Goal: Task Accomplishment & Management: Use online tool/utility

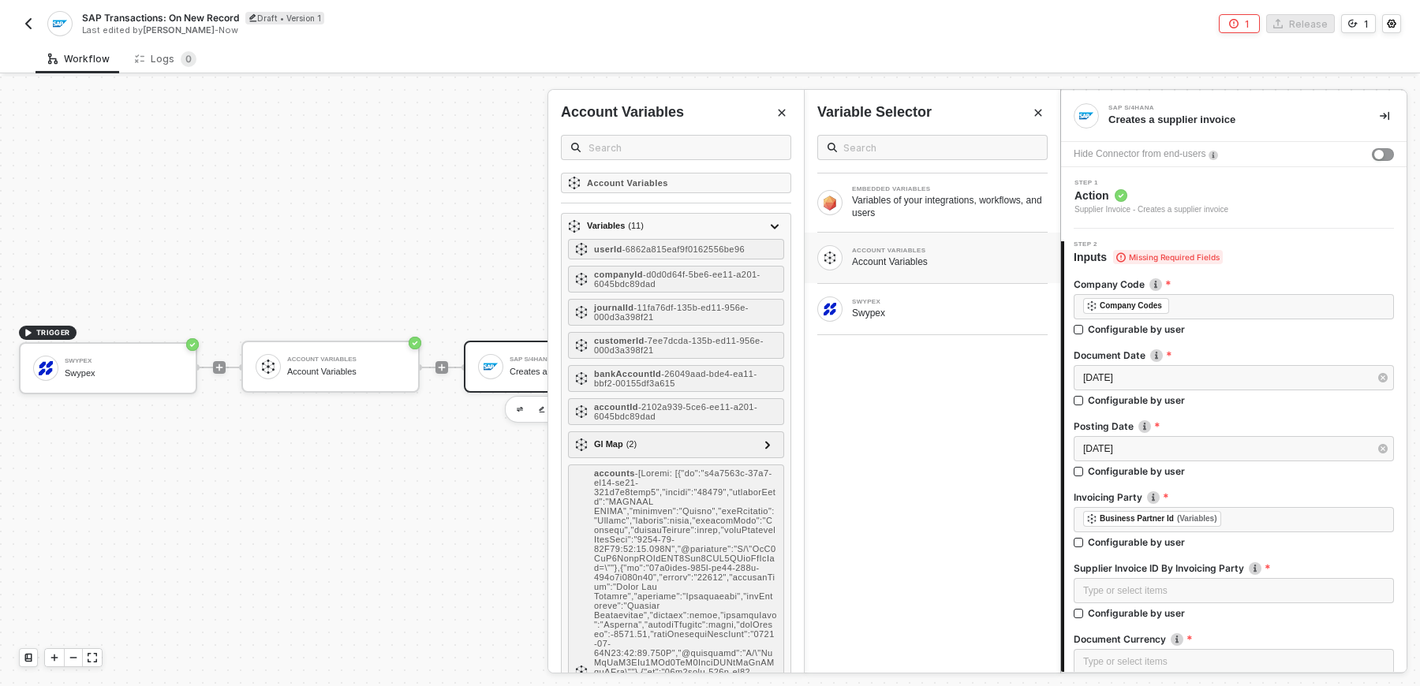
scroll to position [459, 0]
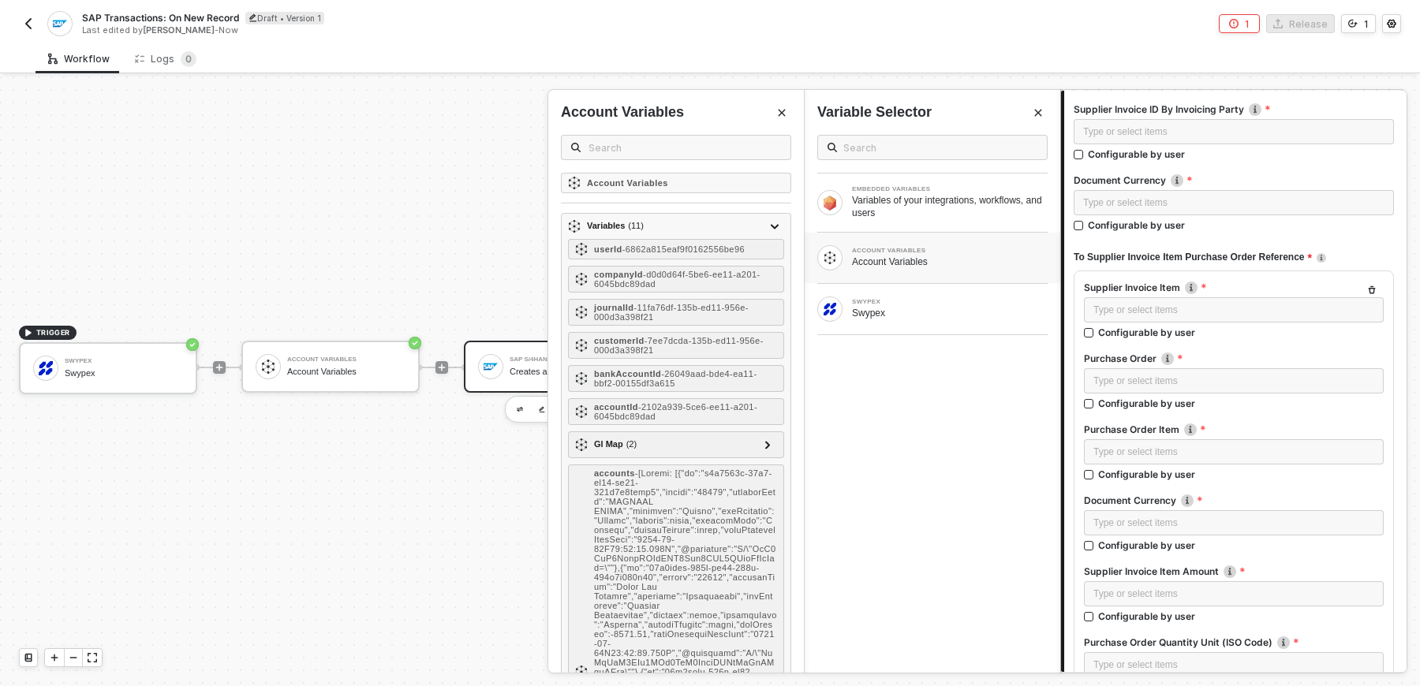
click at [22, 26] on img "button" at bounding box center [28, 23] width 13 height 13
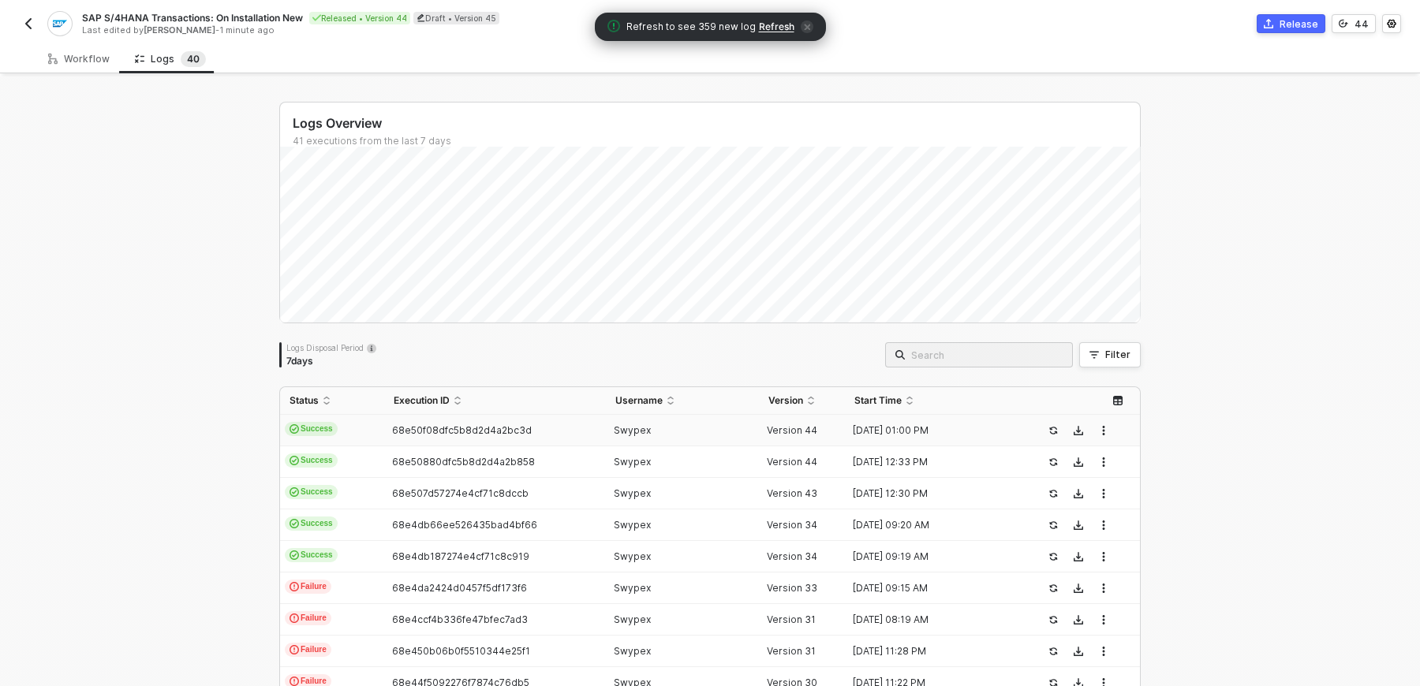
click at [22, 24] on img "button" at bounding box center [28, 23] width 13 height 13
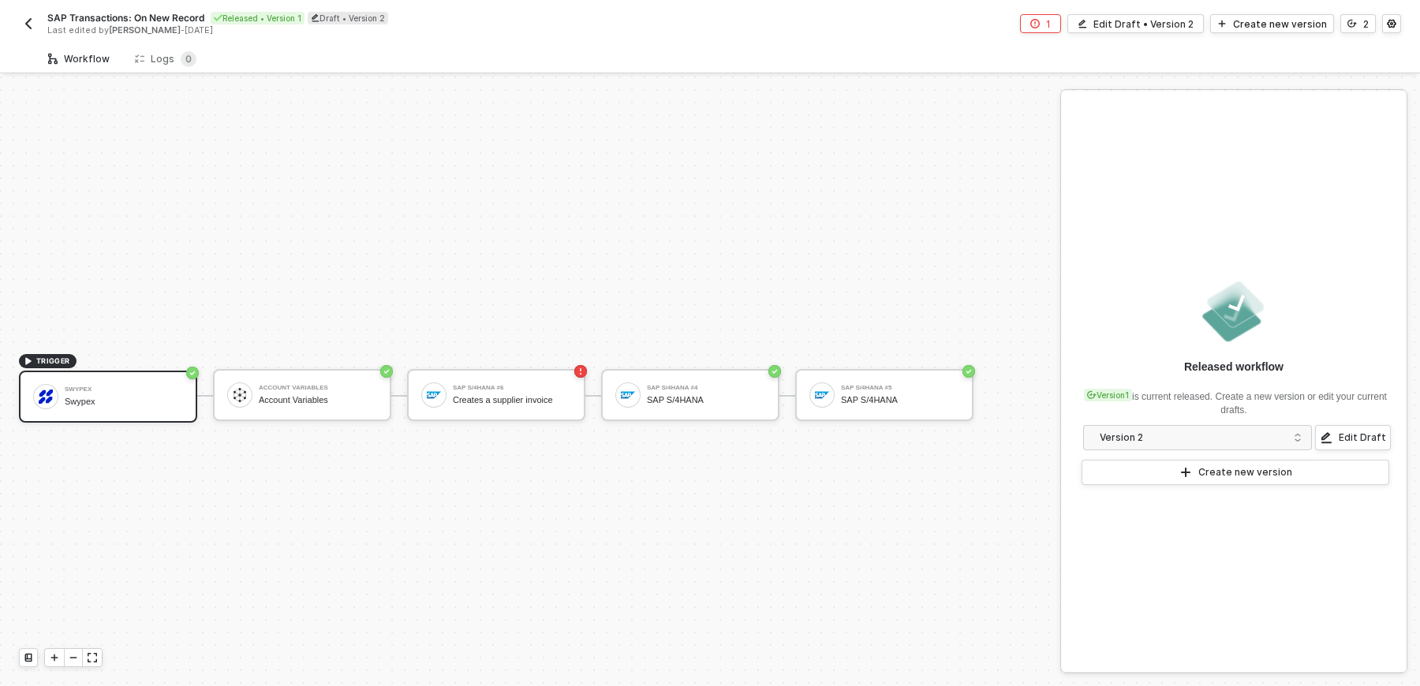
scroll to position [28, 0]
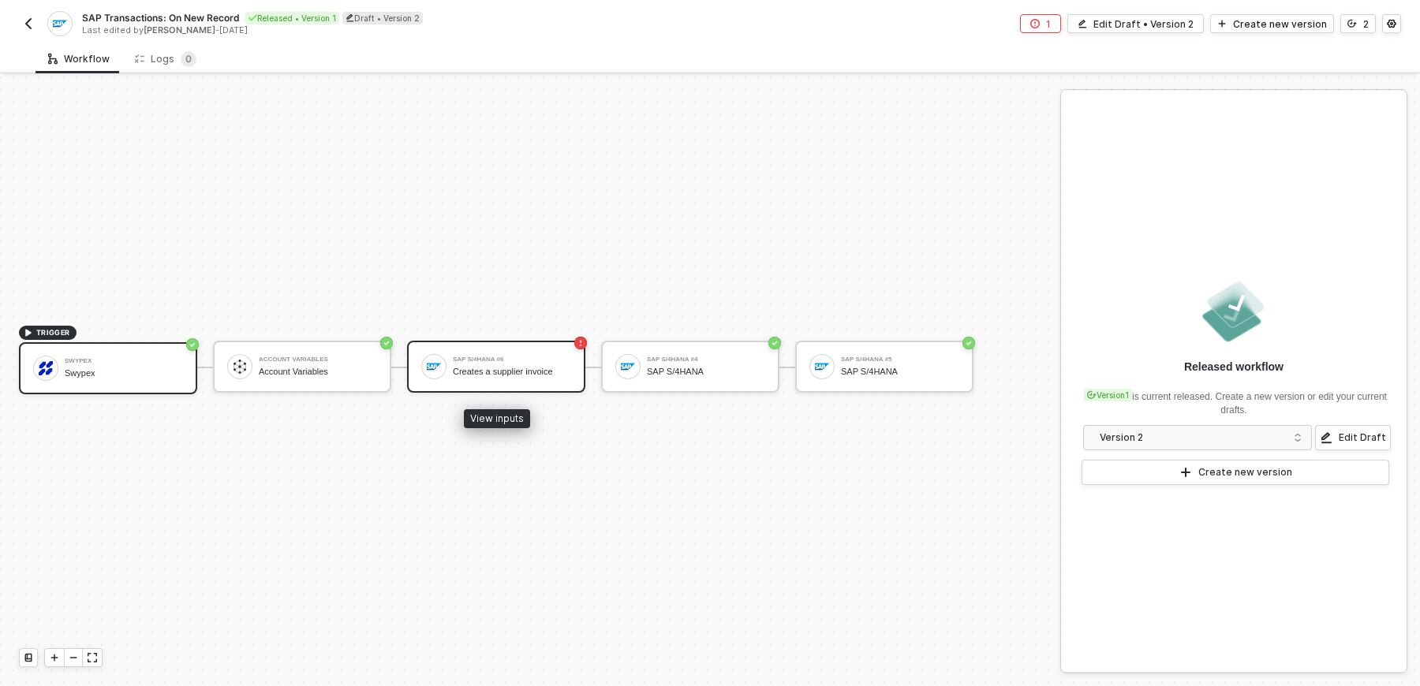
click at [497, 388] on div "SAP S/4HANA #6 Creates a supplier invoice" at bounding box center [496, 367] width 178 height 52
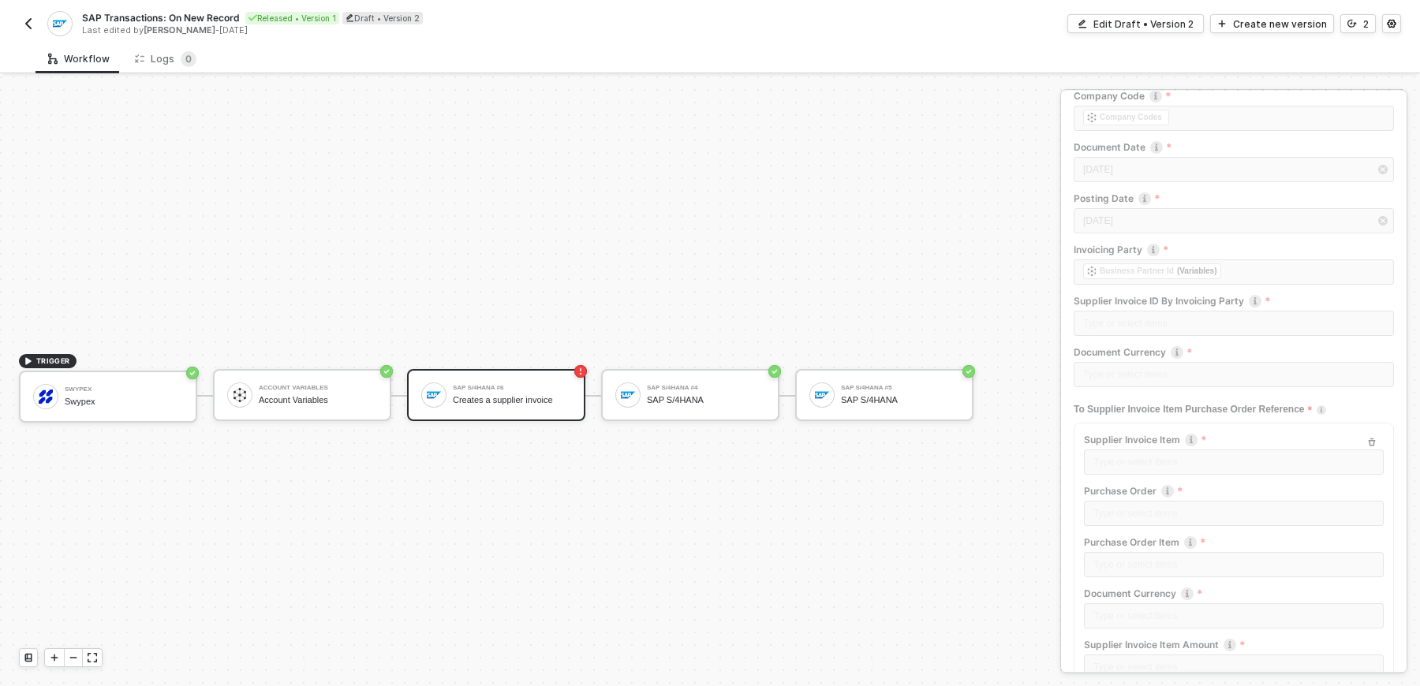
scroll to position [0, 0]
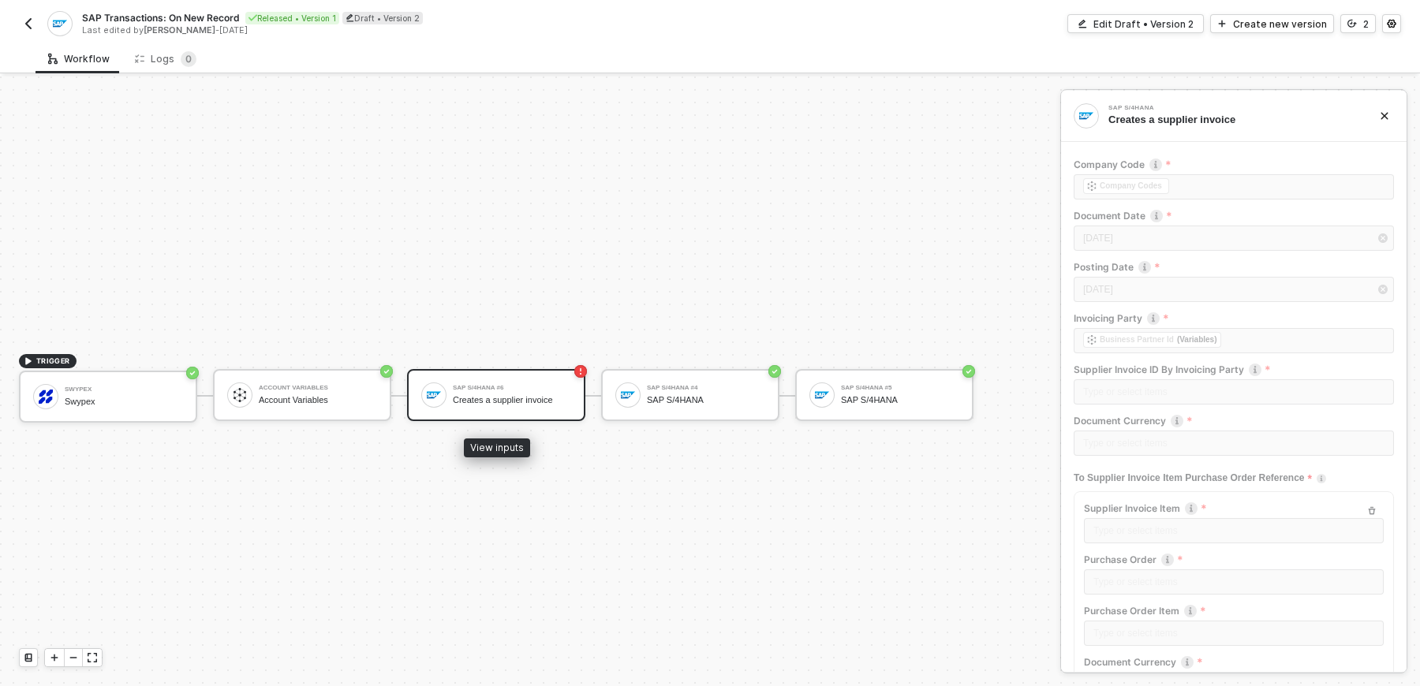
click at [463, 385] on div "SAP S/4HANA #6" at bounding box center [512, 388] width 118 height 6
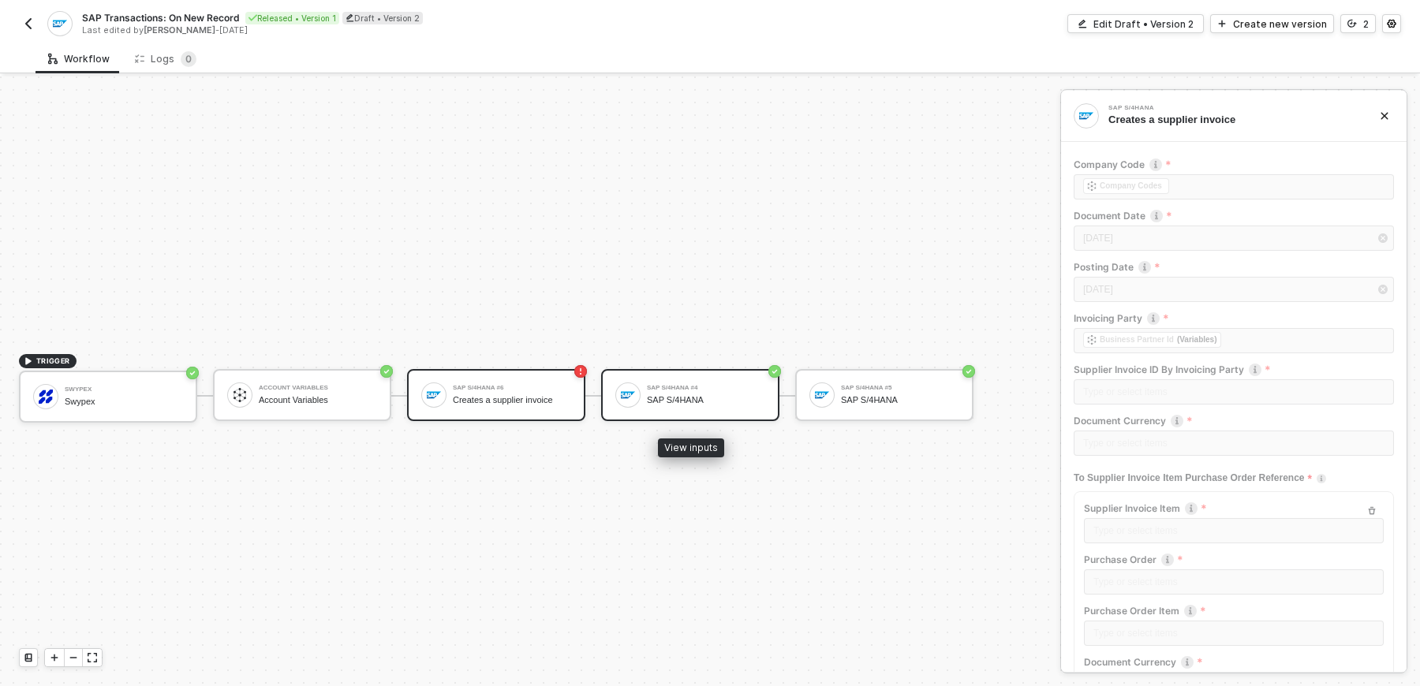
click at [678, 385] on div "SAP S/4HANA #4" at bounding box center [706, 388] width 118 height 6
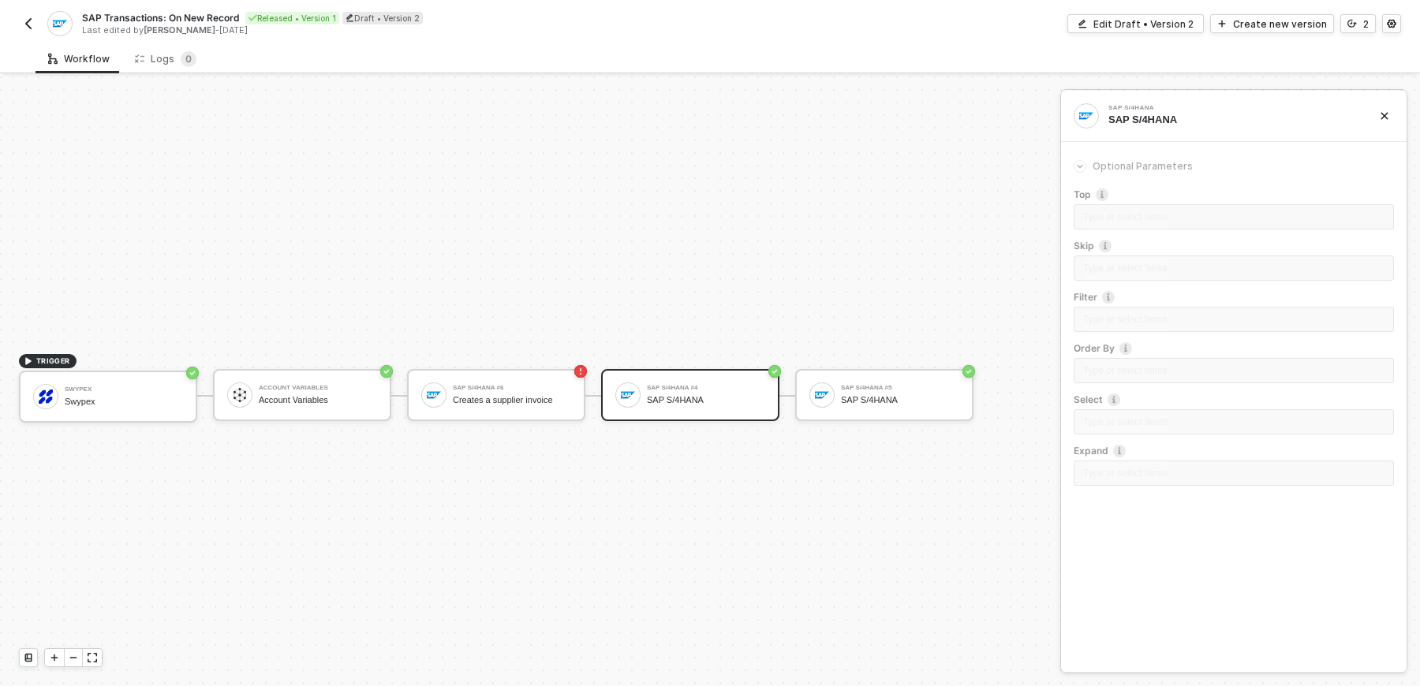
click at [913, 421] on div "SAP S/4HANA #5 SAP S/4HANA" at bounding box center [884, 396] width 178 height 54
click at [921, 406] on div "SAP S/4HANA #5 SAP S/4HANA" at bounding box center [900, 395] width 118 height 30
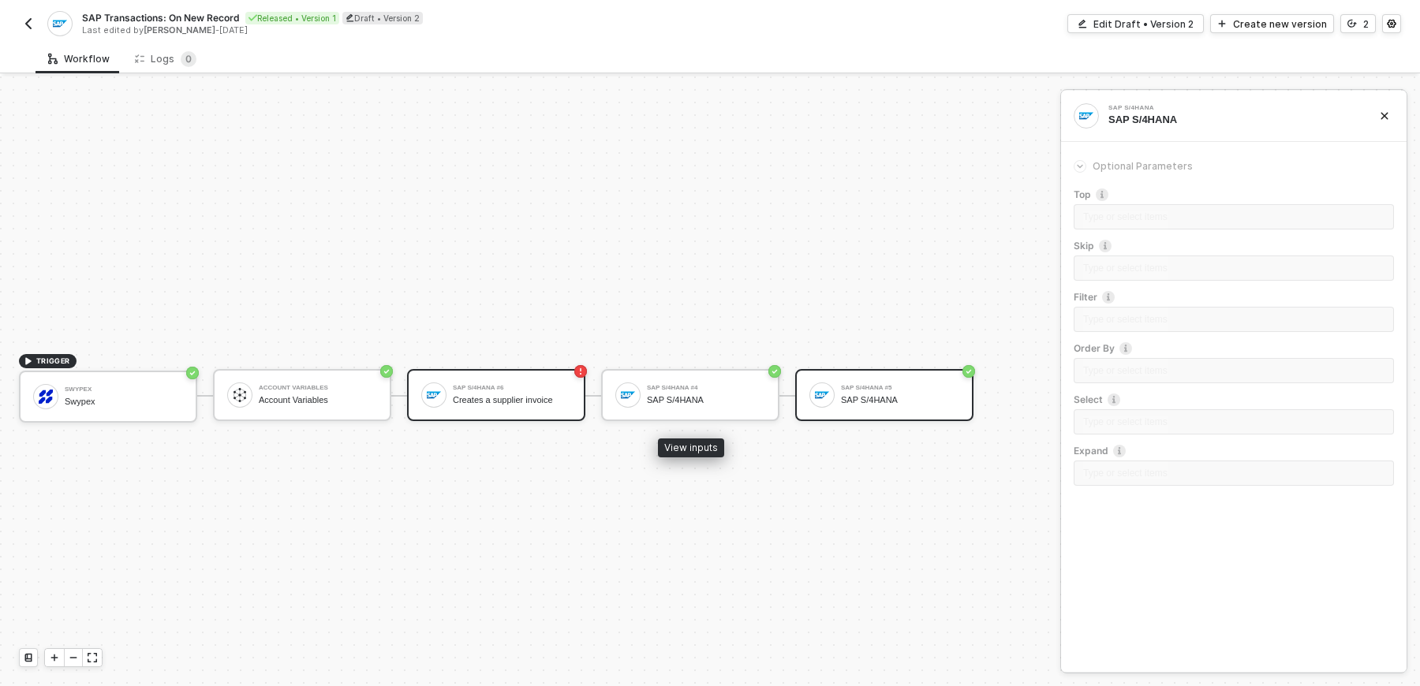
click at [566, 398] on div "Creates a supplier invoice" at bounding box center [512, 400] width 118 height 10
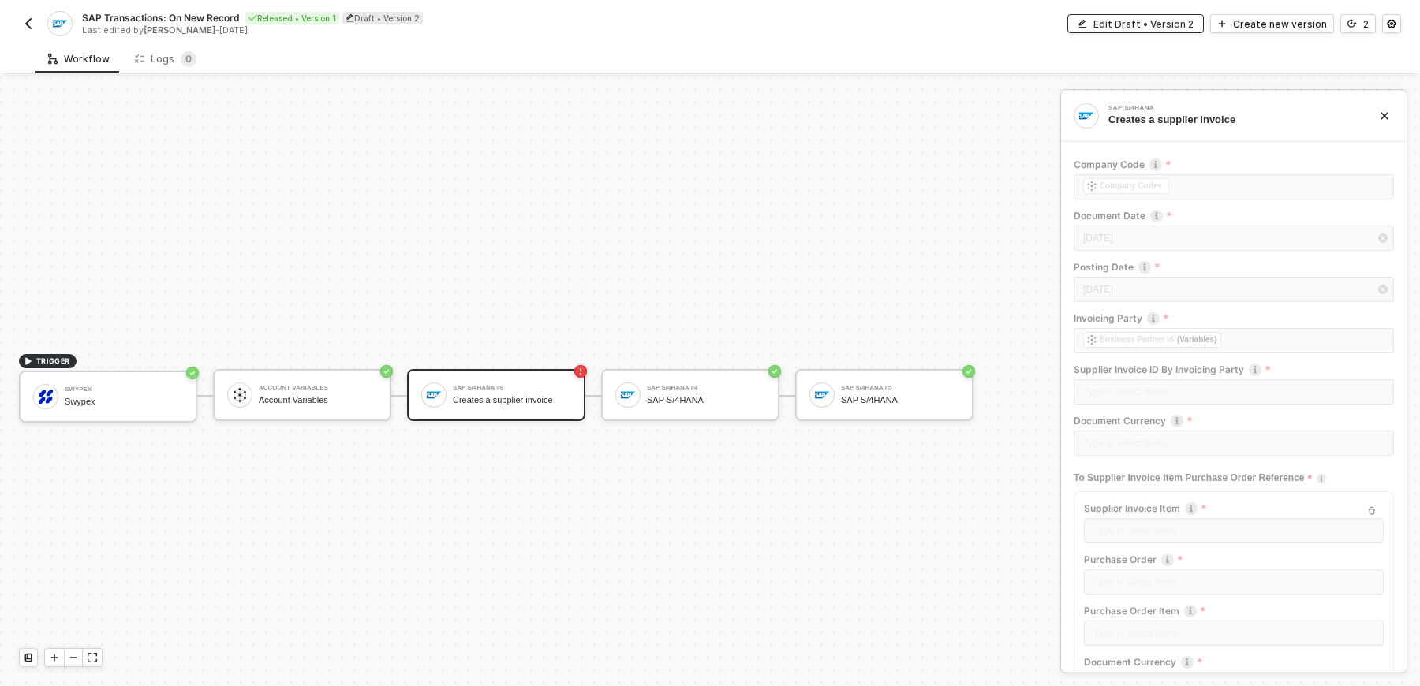
click at [1172, 16] on button "Edit Draft • Version 2" at bounding box center [1135, 23] width 136 height 19
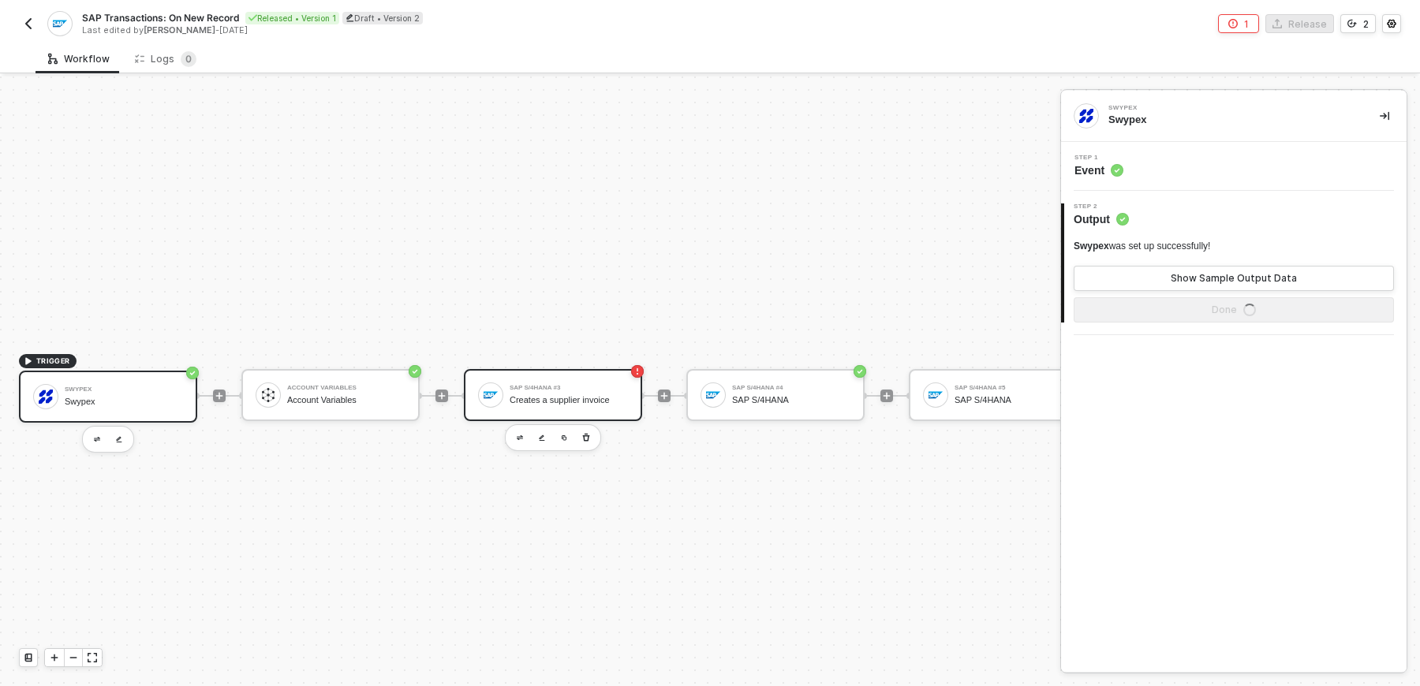
click at [583, 379] on div "SAP S/4HANA #3 Creates a supplier invoice" at bounding box center [553, 395] width 178 height 52
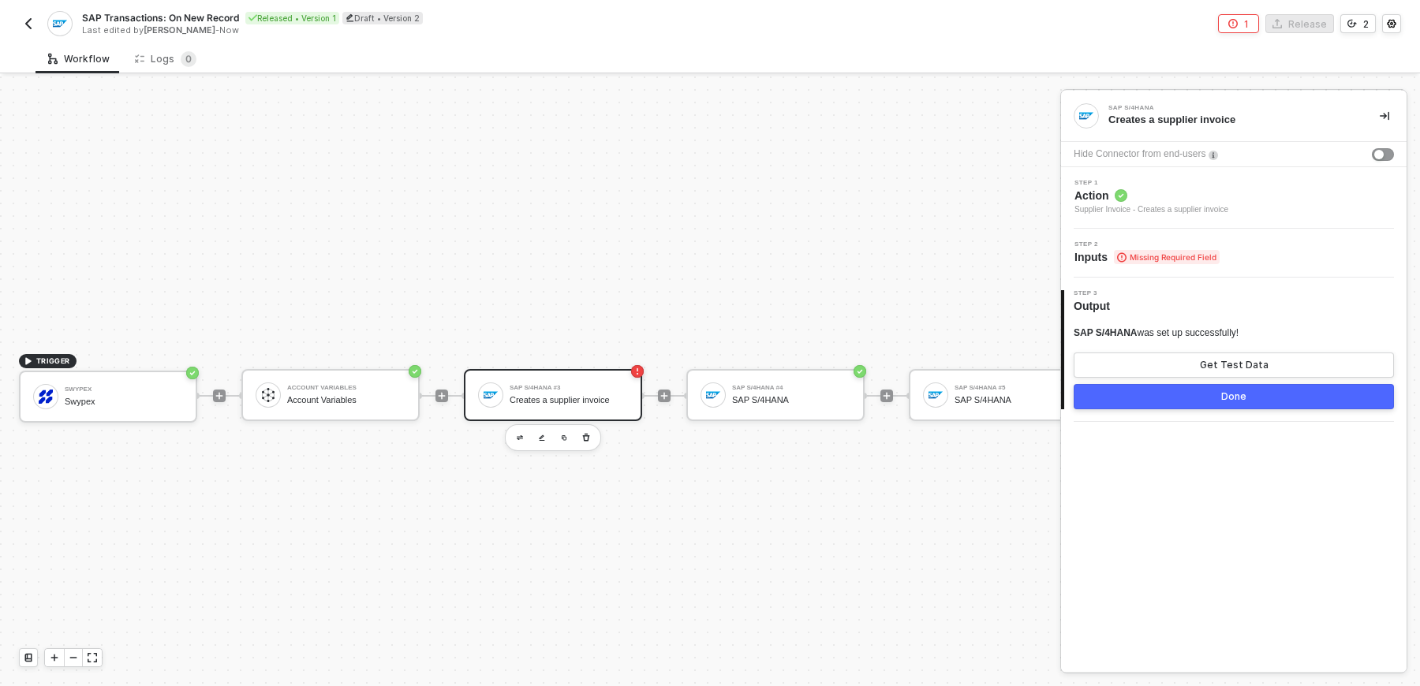
click at [1268, 261] on div "Step 2 Inputs Missing Required Field" at bounding box center [1236, 253] width 342 height 24
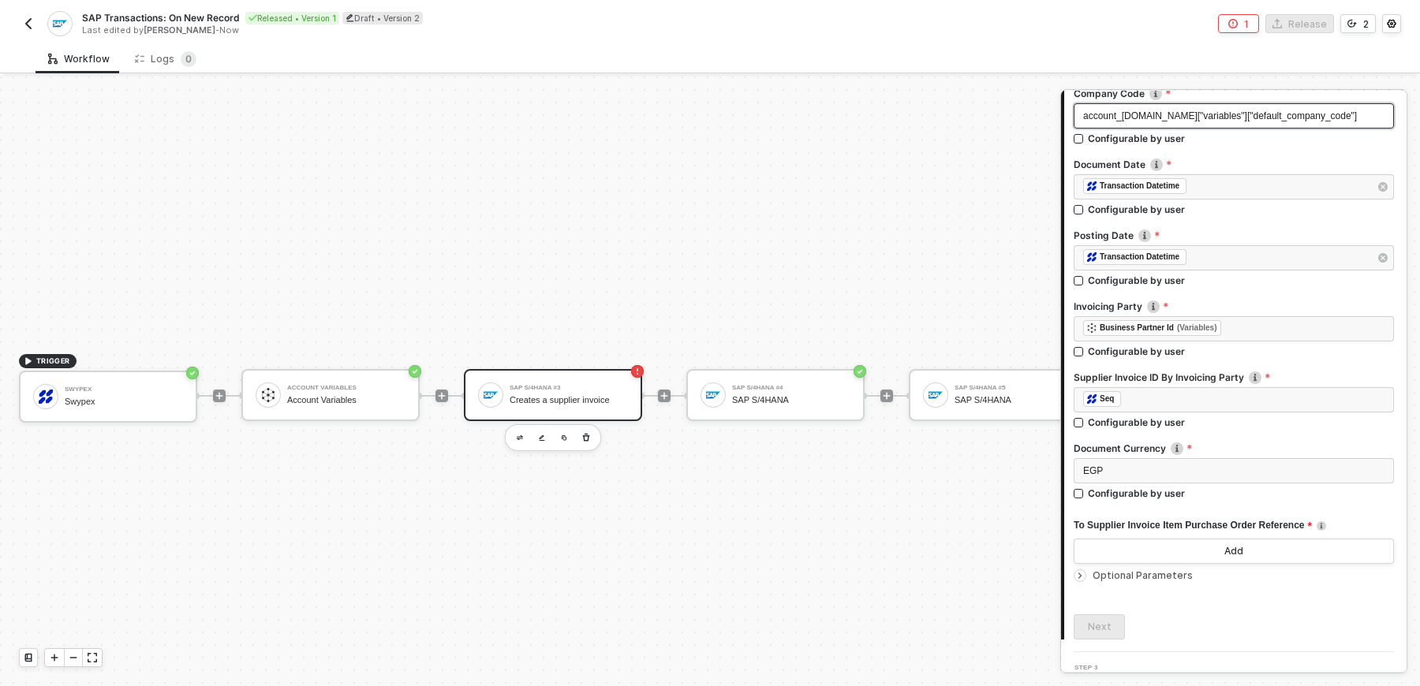
scroll to position [219, 0]
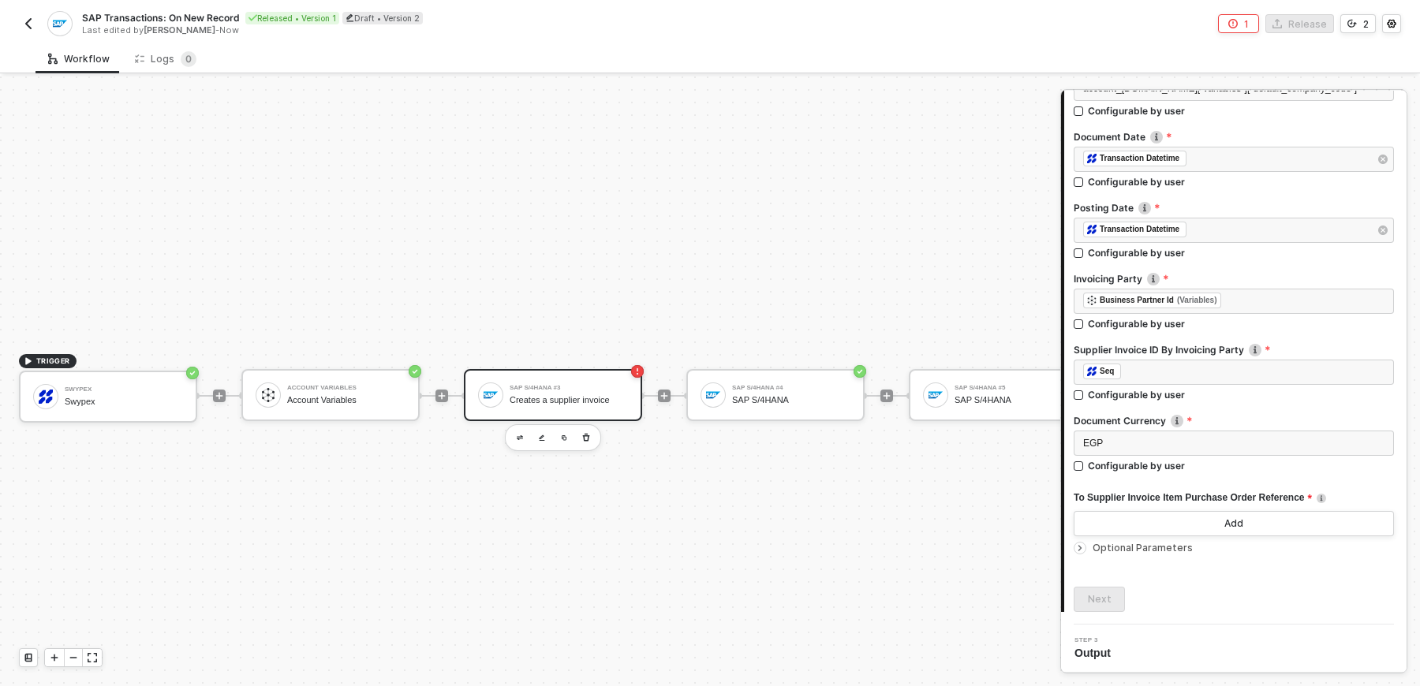
click at [1106, 547] on span "Optional Parameters" at bounding box center [1143, 548] width 100 height 12
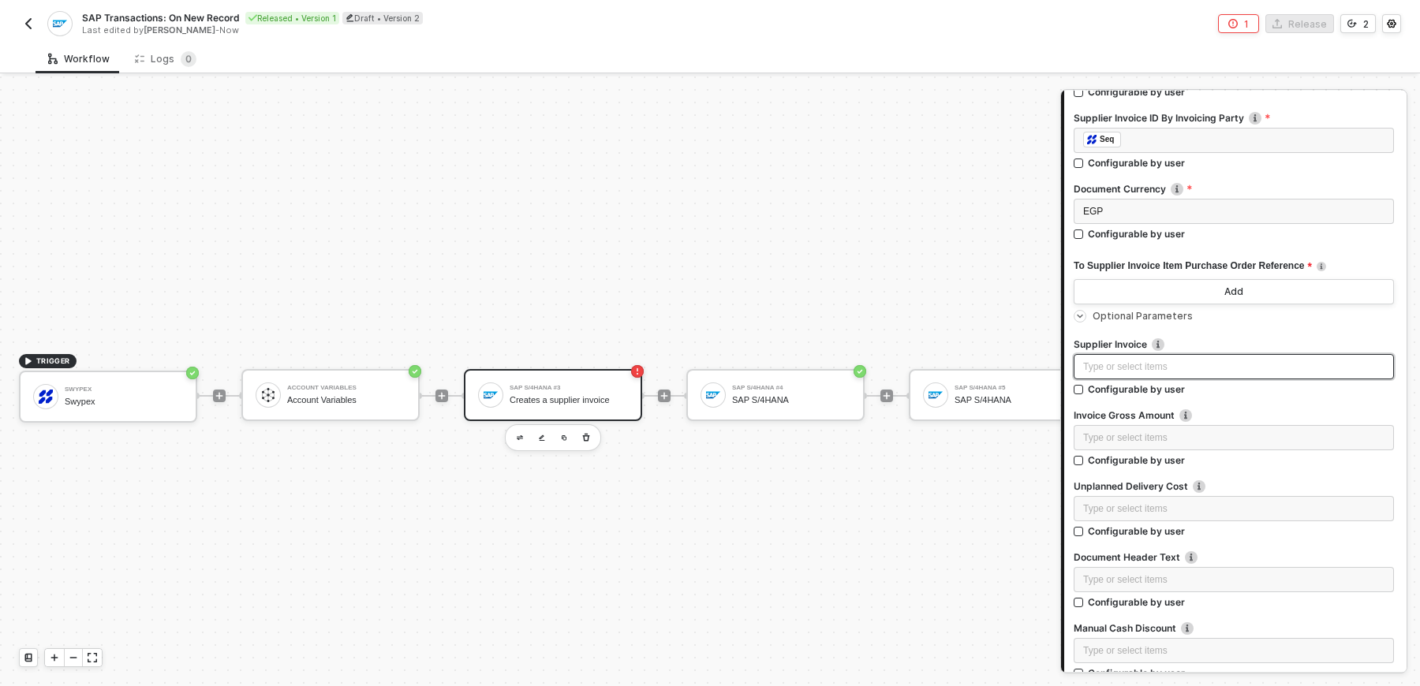
scroll to position [385, 0]
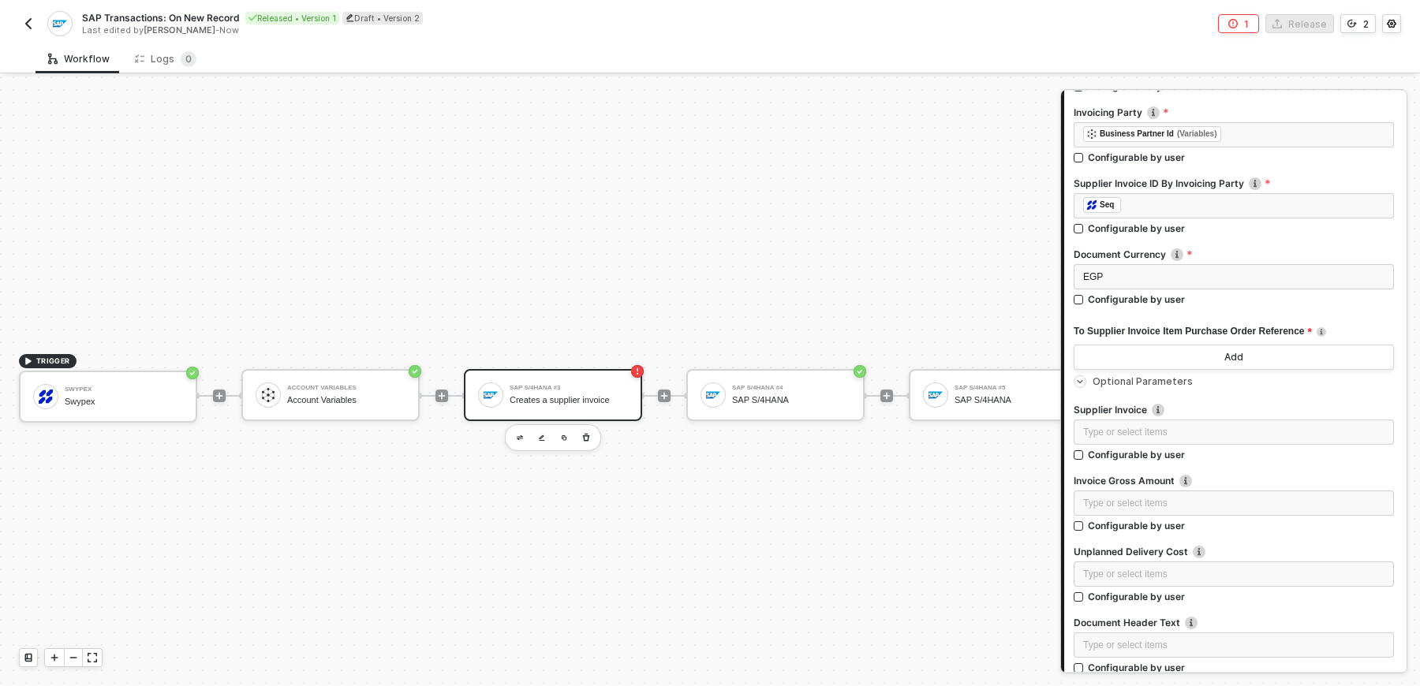
click at [949, 225] on div "TRIGGER Swypex Swypex Account Variables Account Variables SAP S/4HANA #3 Create…" at bounding box center [557, 396] width 1115 height 639
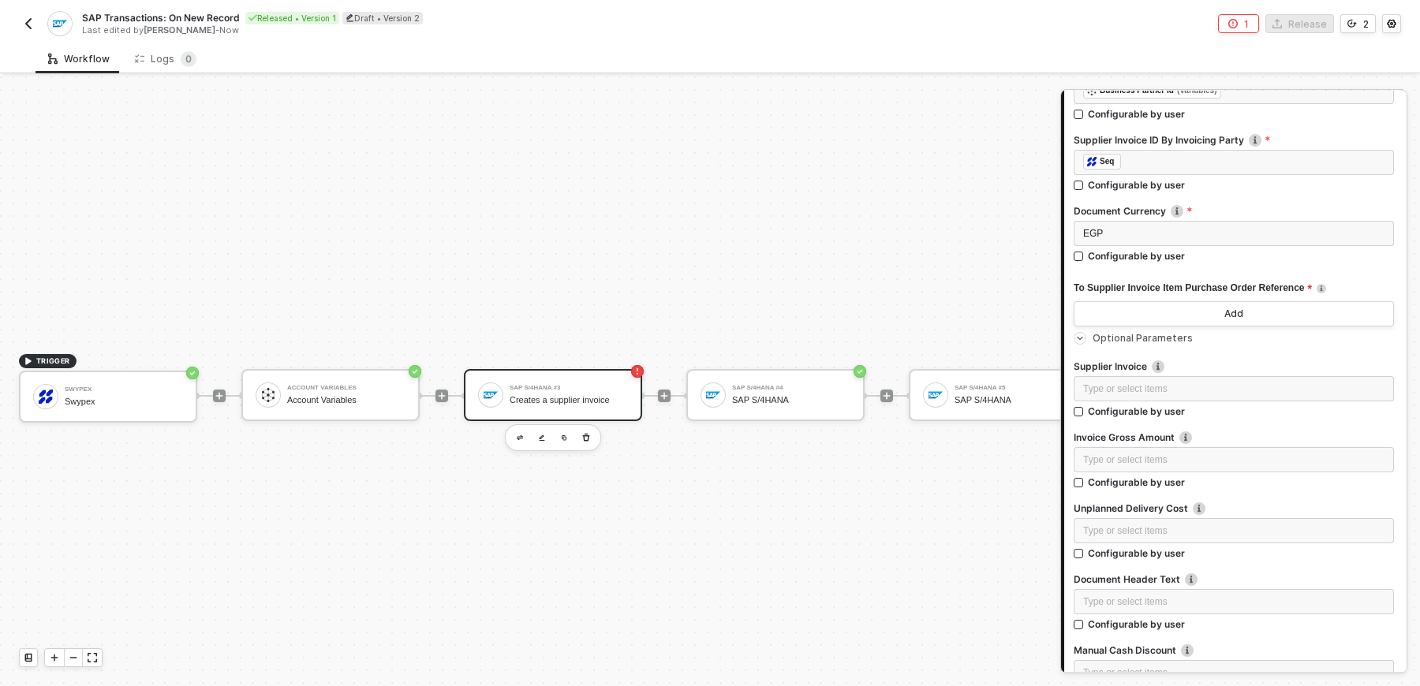
scroll to position [402, 0]
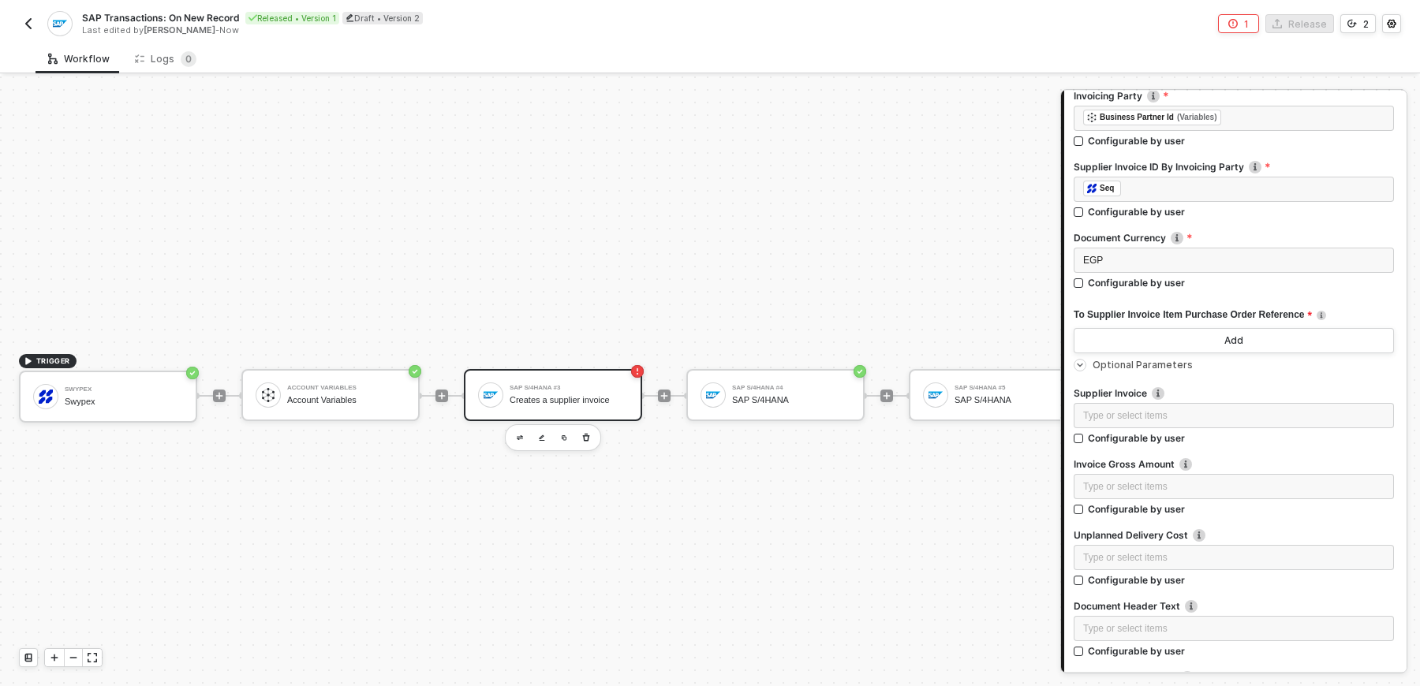
click at [1082, 364] on icon "icon-arrow-right-small" at bounding box center [1079, 364] width 9 height 9
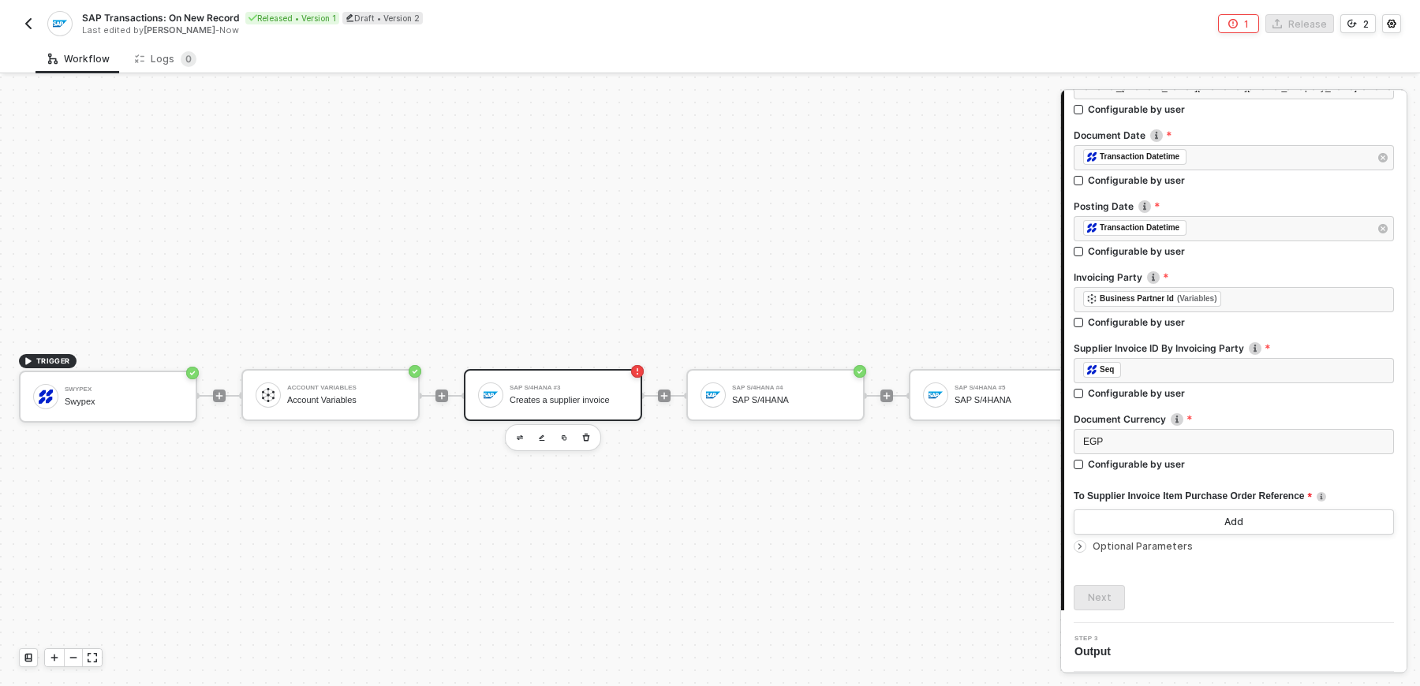
scroll to position [219, 0]
click at [1332, 402] on div "﻿ ﻿ Seq ﻿ Configurable by user" at bounding box center [1234, 383] width 320 height 48
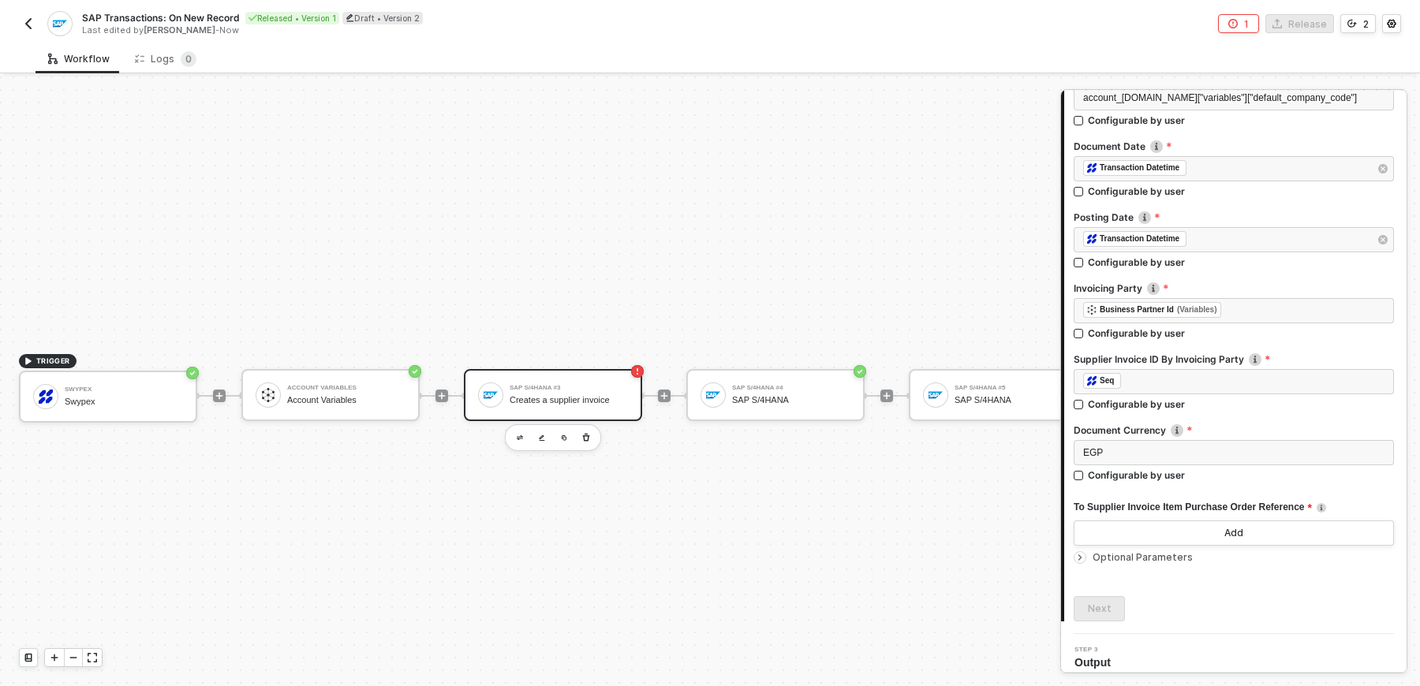
scroll to position [204, 0]
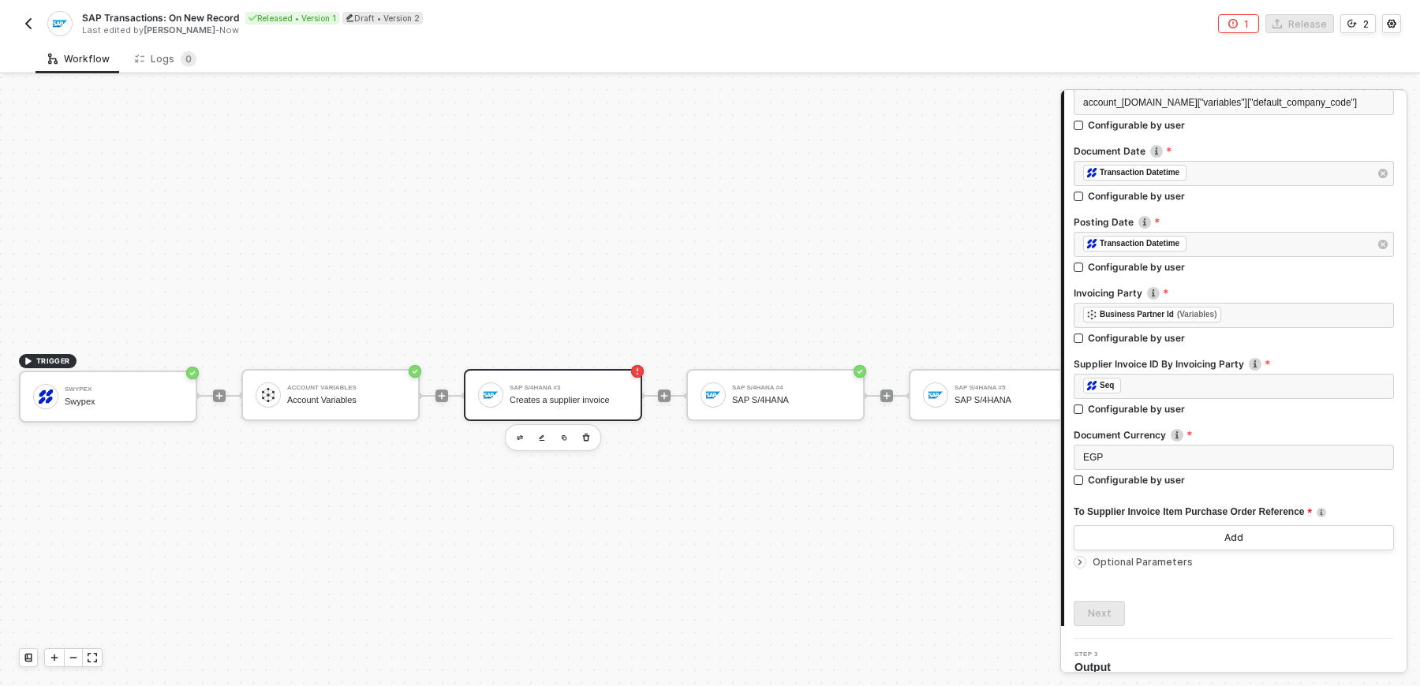
click at [1257, 510] on span "To Supplier Invoice Item Purchase Order Reference" at bounding box center [1193, 512] width 238 height 20
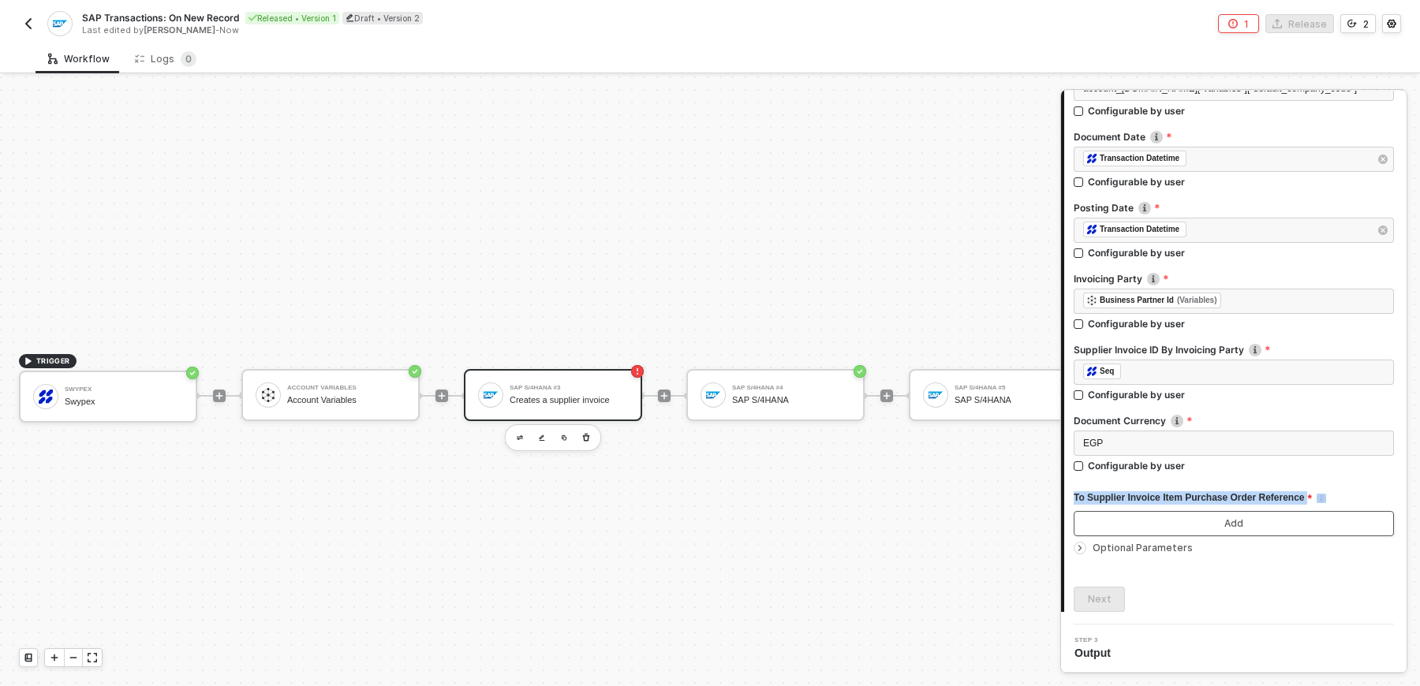
click at [1256, 516] on button "Add" at bounding box center [1234, 523] width 320 height 25
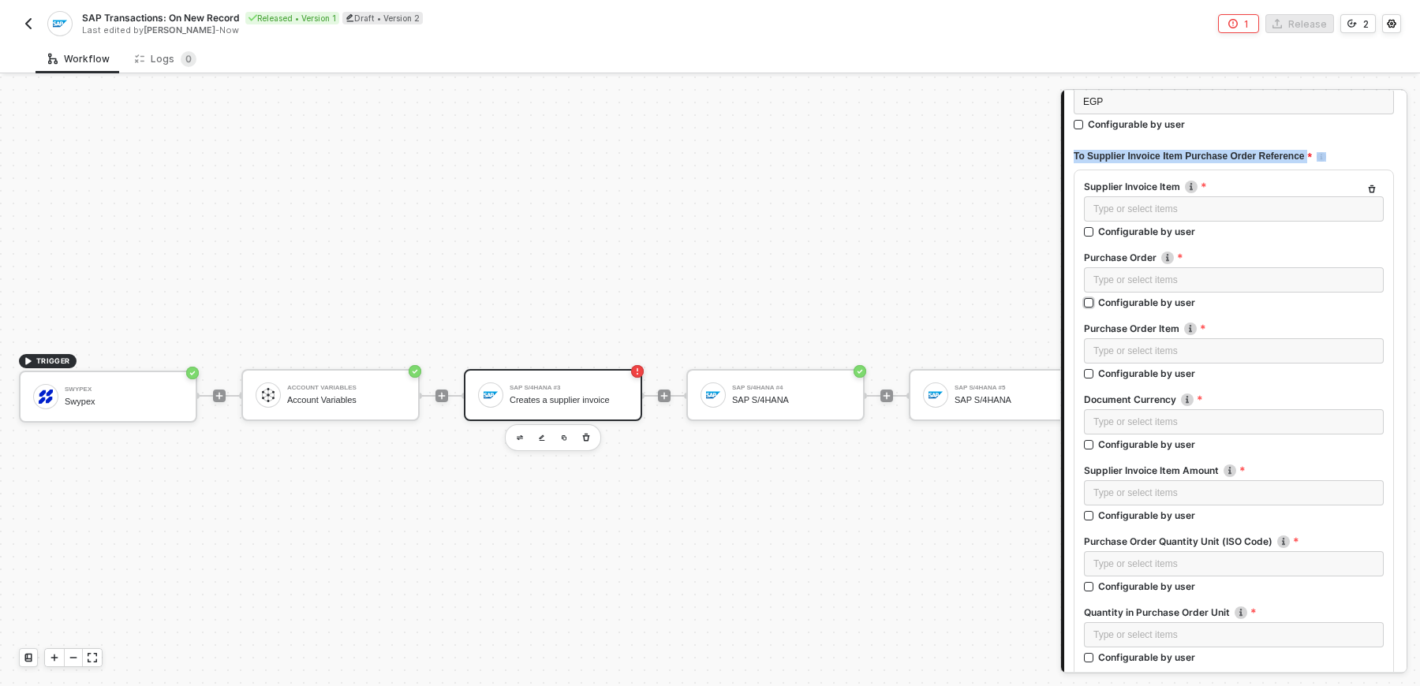
scroll to position [508, 0]
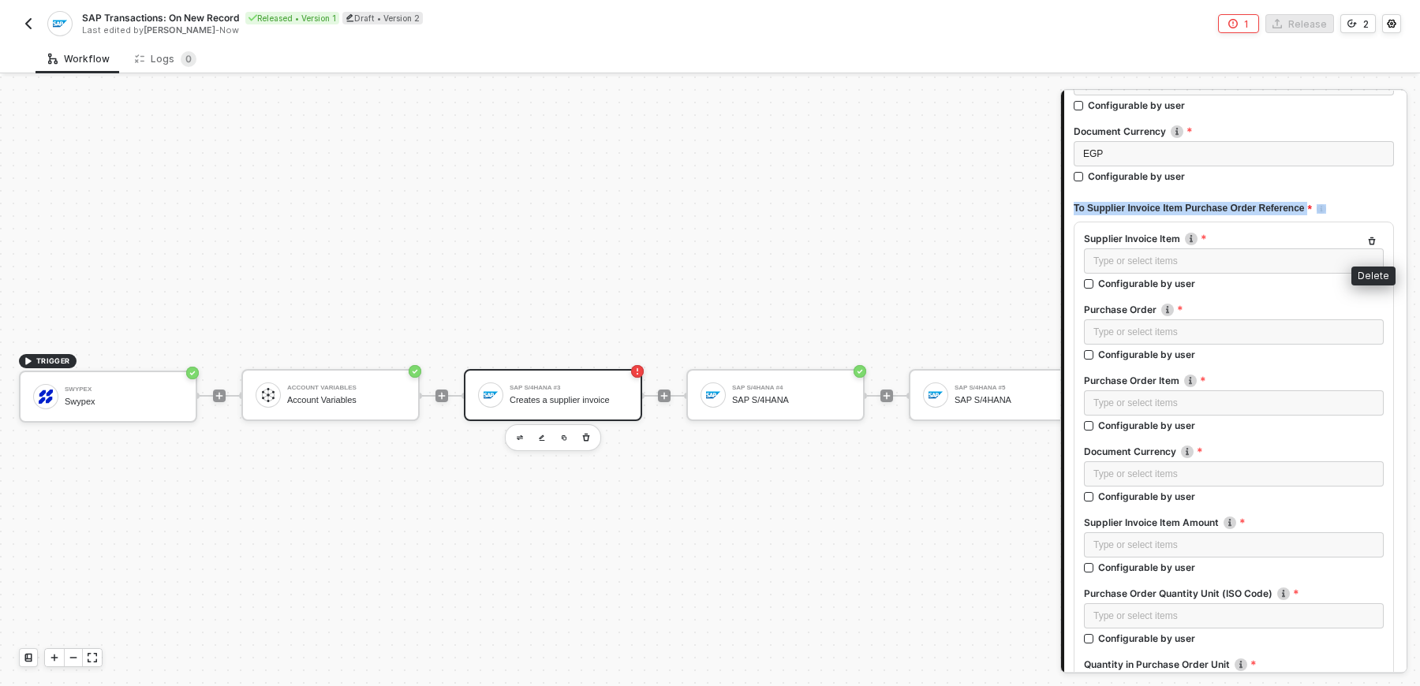
click at [1373, 233] on button "button" at bounding box center [1371, 241] width 19 height 19
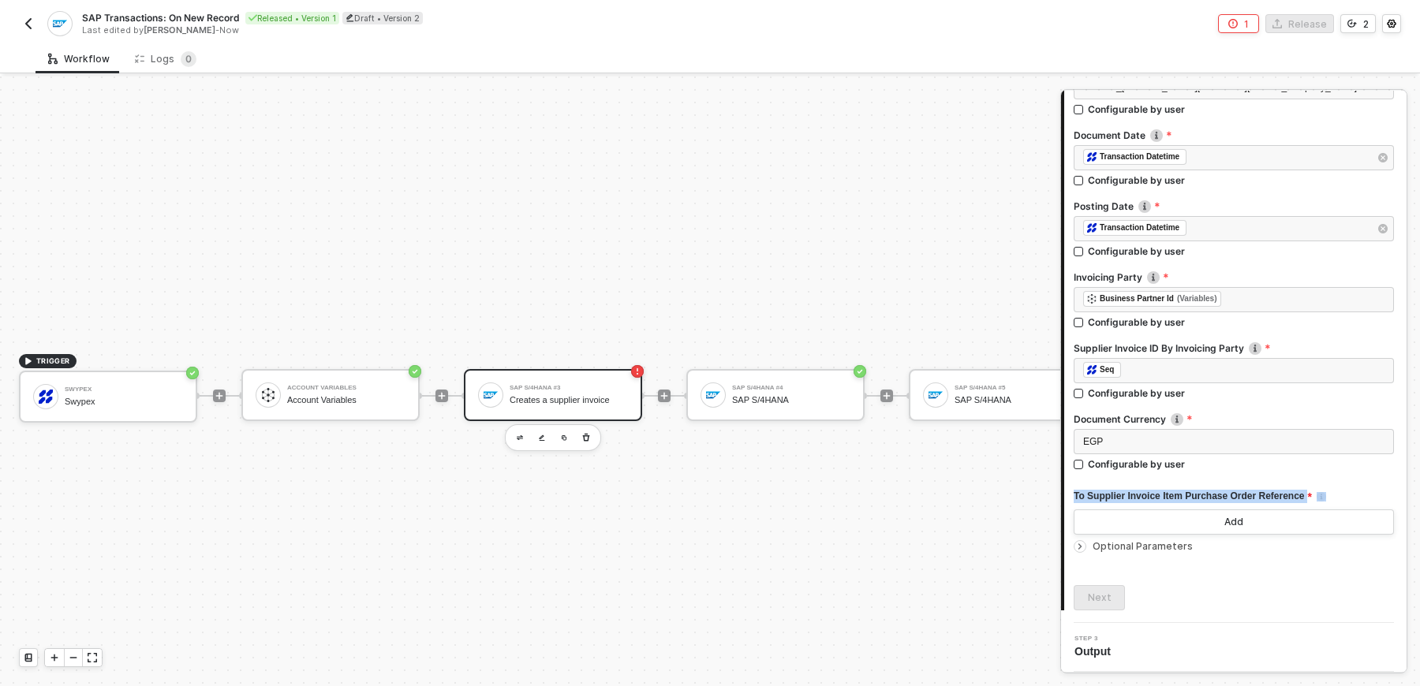
scroll to position [219, 0]
click at [921, 264] on div "TRIGGER Swypex Swypex Account Variables Account Variables SAP S/4HANA #3 Create…" at bounding box center [557, 396] width 1115 height 639
